Goal: Transaction & Acquisition: Book appointment/travel/reservation

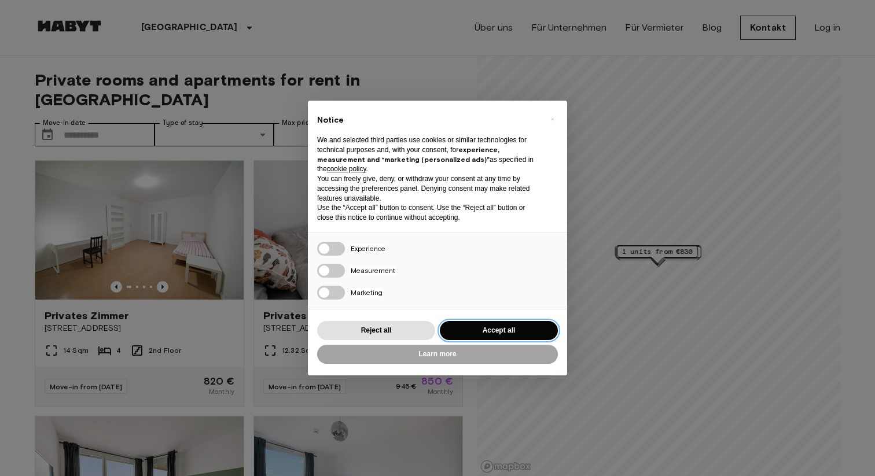
click at [478, 334] on button "Accept all" at bounding box center [499, 330] width 118 height 19
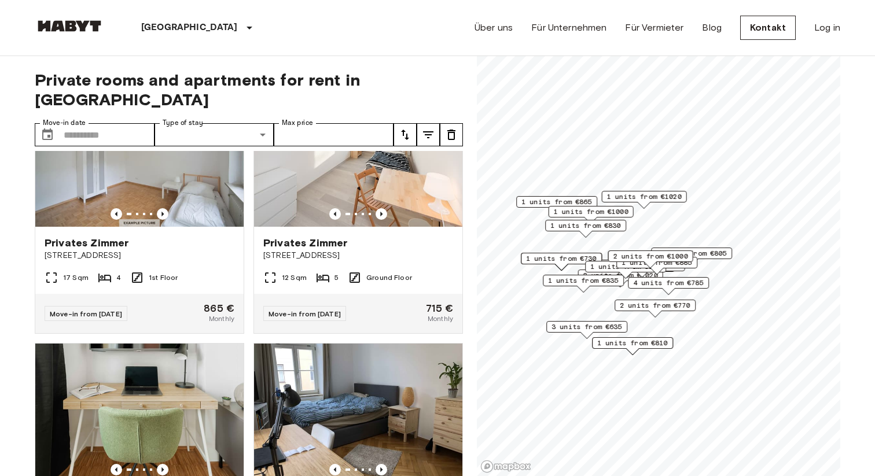
scroll to position [839, 0]
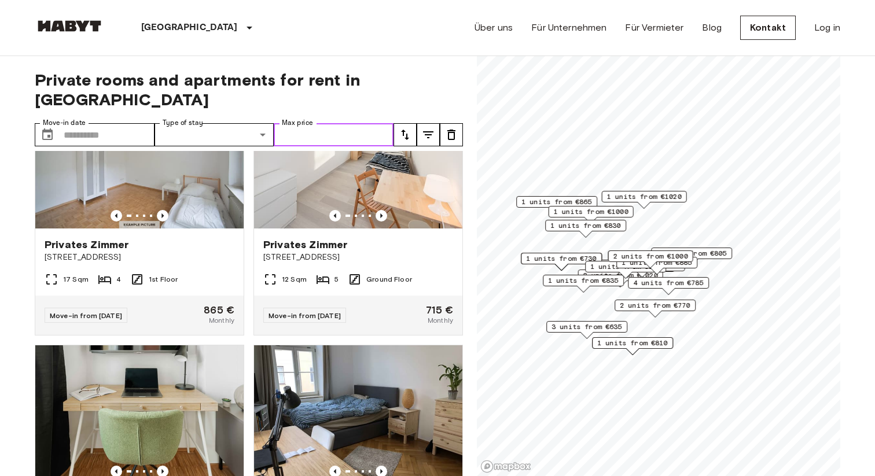
click at [362, 123] on input "Max price" at bounding box center [334, 134] width 120 height 23
click at [429, 131] on icon "tune" at bounding box center [428, 134] width 10 height 7
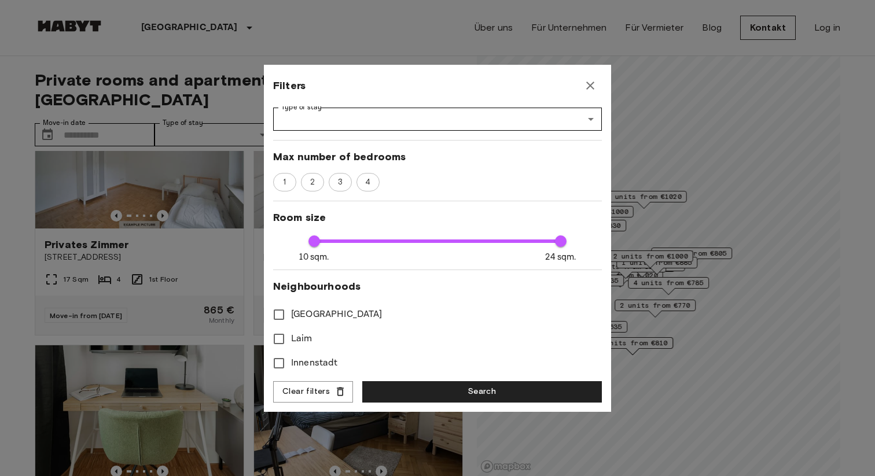
scroll to position [106, 0]
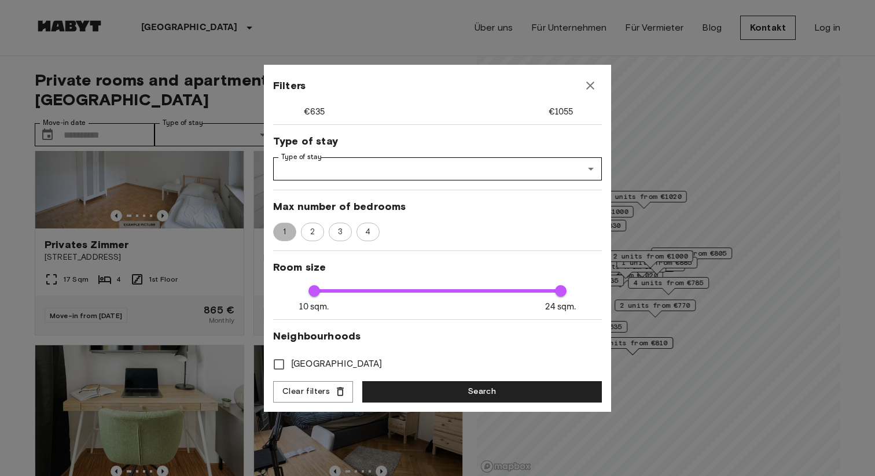
click at [285, 230] on span "1" at bounding box center [285, 232] width 16 height 12
click at [421, 383] on button "Search" at bounding box center [482, 391] width 240 height 21
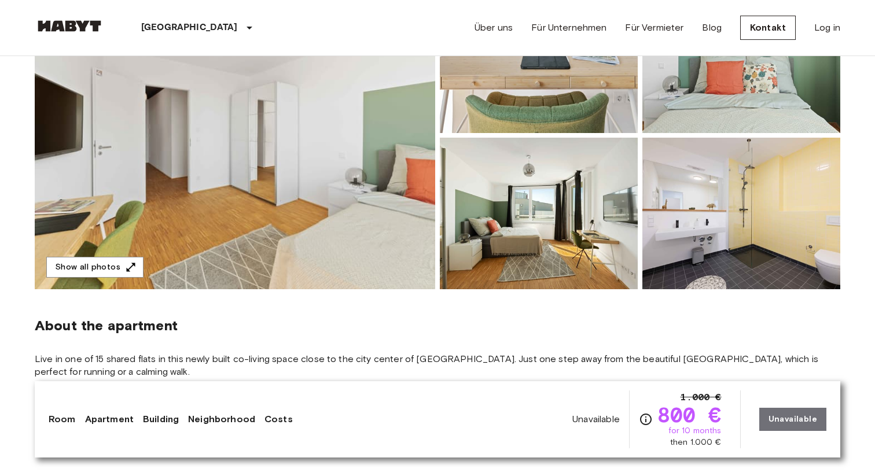
scroll to position [179, 0]
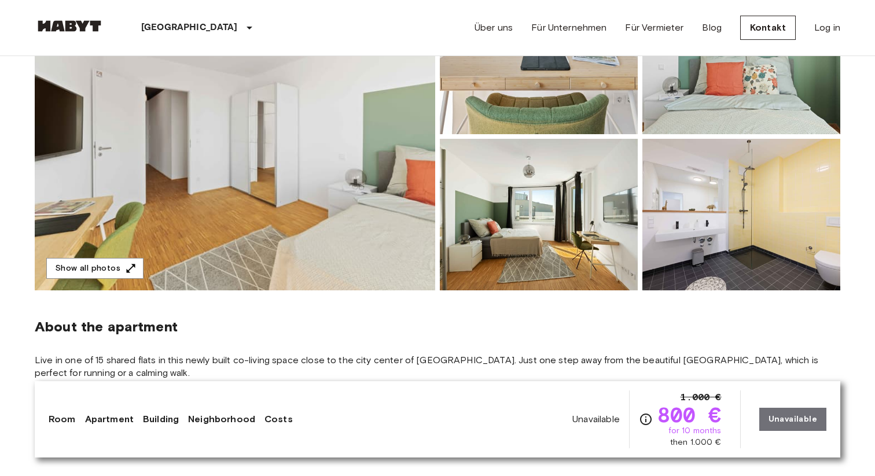
click at [302, 149] on img at bounding box center [235, 137] width 400 height 308
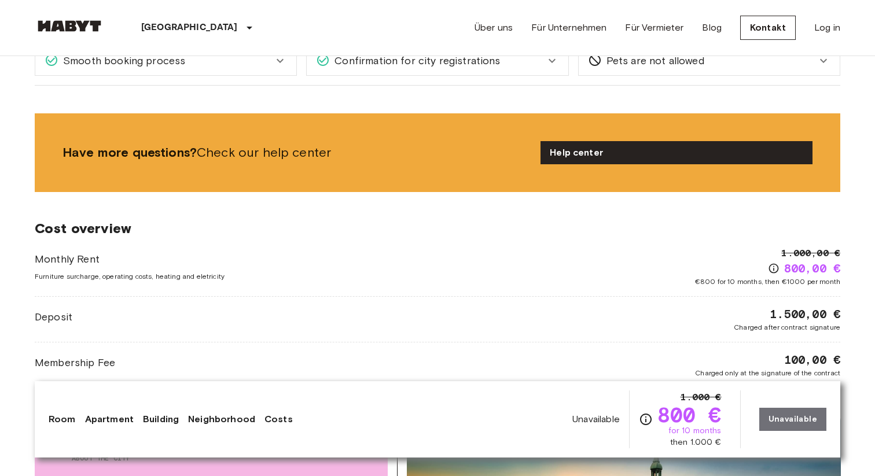
scroll to position [1190, 0]
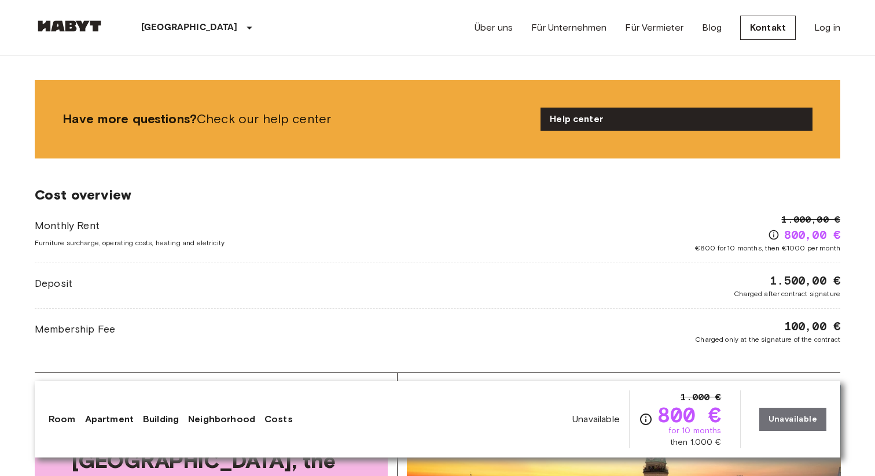
click at [807, 428] on div "Unavailable 1.000 € 800 € for 10 months then 1.000 € Unavailable" at bounding box center [699, 420] width 254 height 58
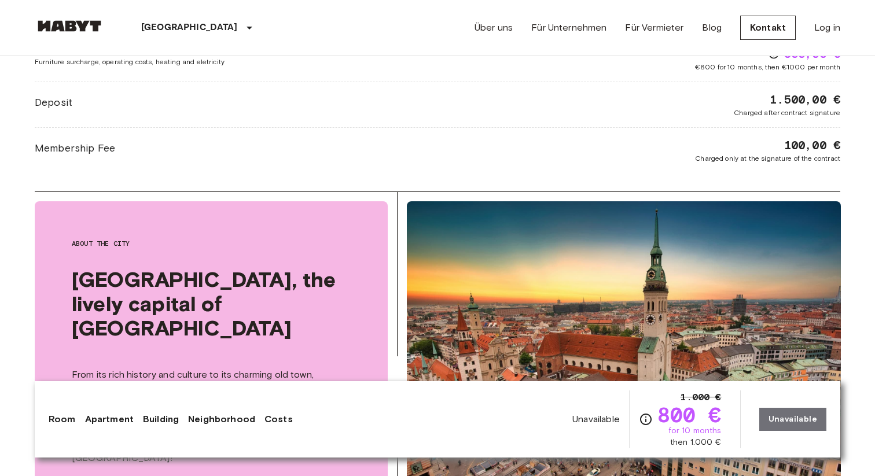
scroll to position [1373, 0]
